Goal: Answer question/provide support: Share knowledge or assist other users

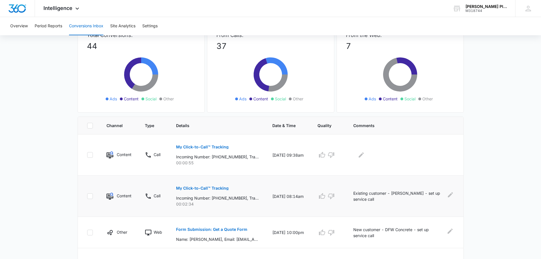
scroll to position [57, 0]
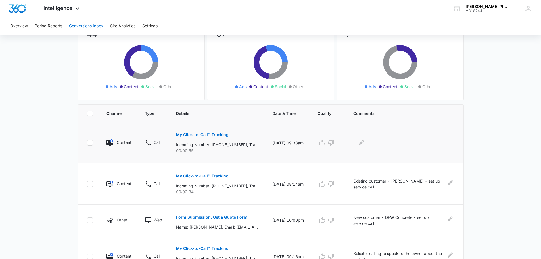
click at [192, 135] on p "My Click-to-Call™ Tracking" at bounding box center [202, 135] width 53 height 4
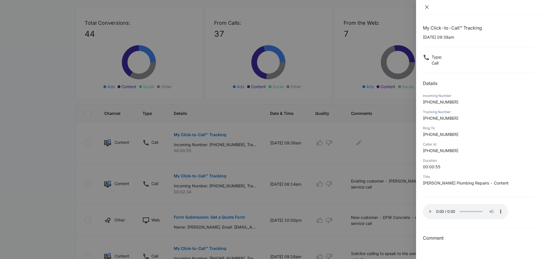
click at [426, 7] on icon "close" at bounding box center [426, 6] width 3 height 3
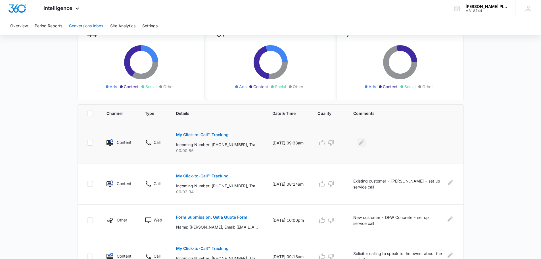
click at [364, 143] on icon "Edit Comments" at bounding box center [361, 142] width 5 height 5
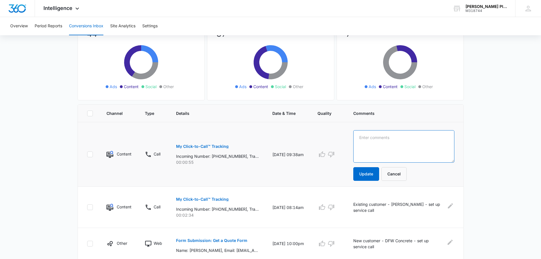
click at [366, 136] on textarea at bounding box center [404, 146] width 101 height 32
type textarea "Solicitor calling about the website - asking for the owner"
click at [373, 172] on button "Update" at bounding box center [367, 174] width 26 height 14
